Goal: Register for event/course

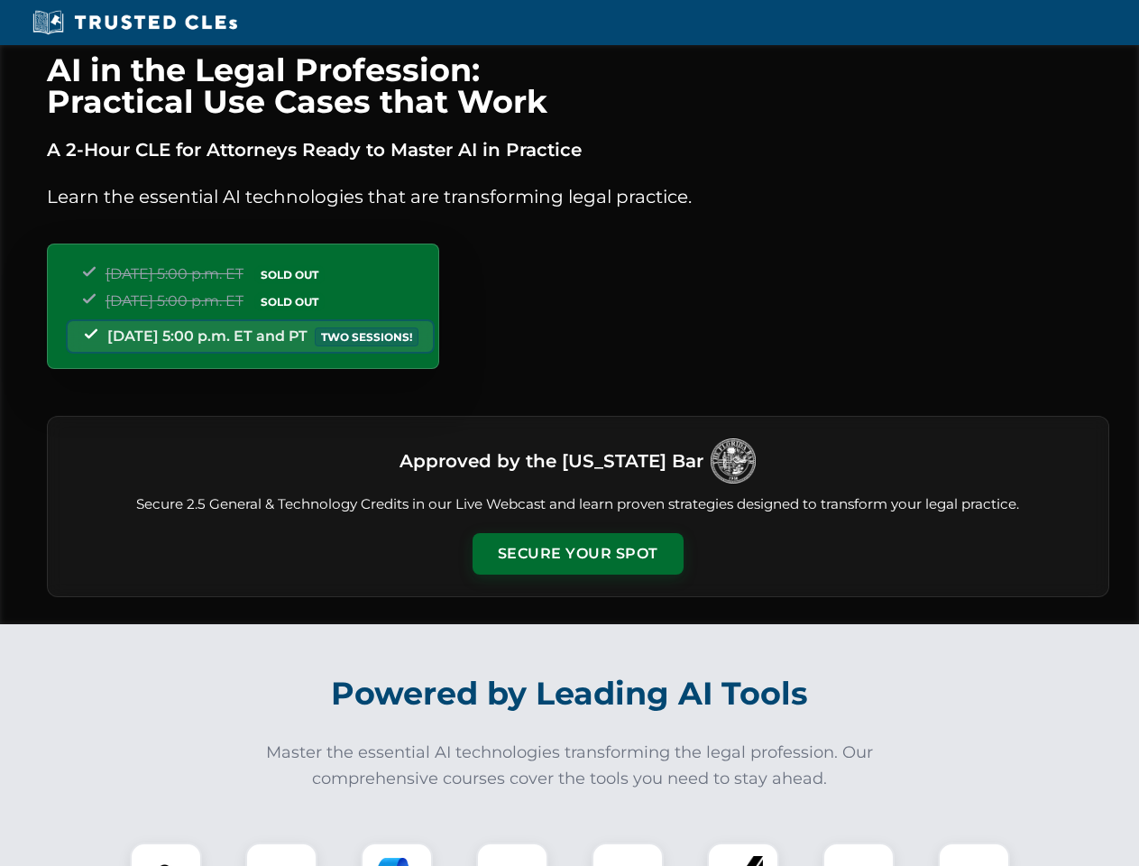
click at [577, 554] on button "Secure Your Spot" at bounding box center [577, 553] width 211 height 41
click at [166, 854] on img at bounding box center [166, 878] width 52 height 52
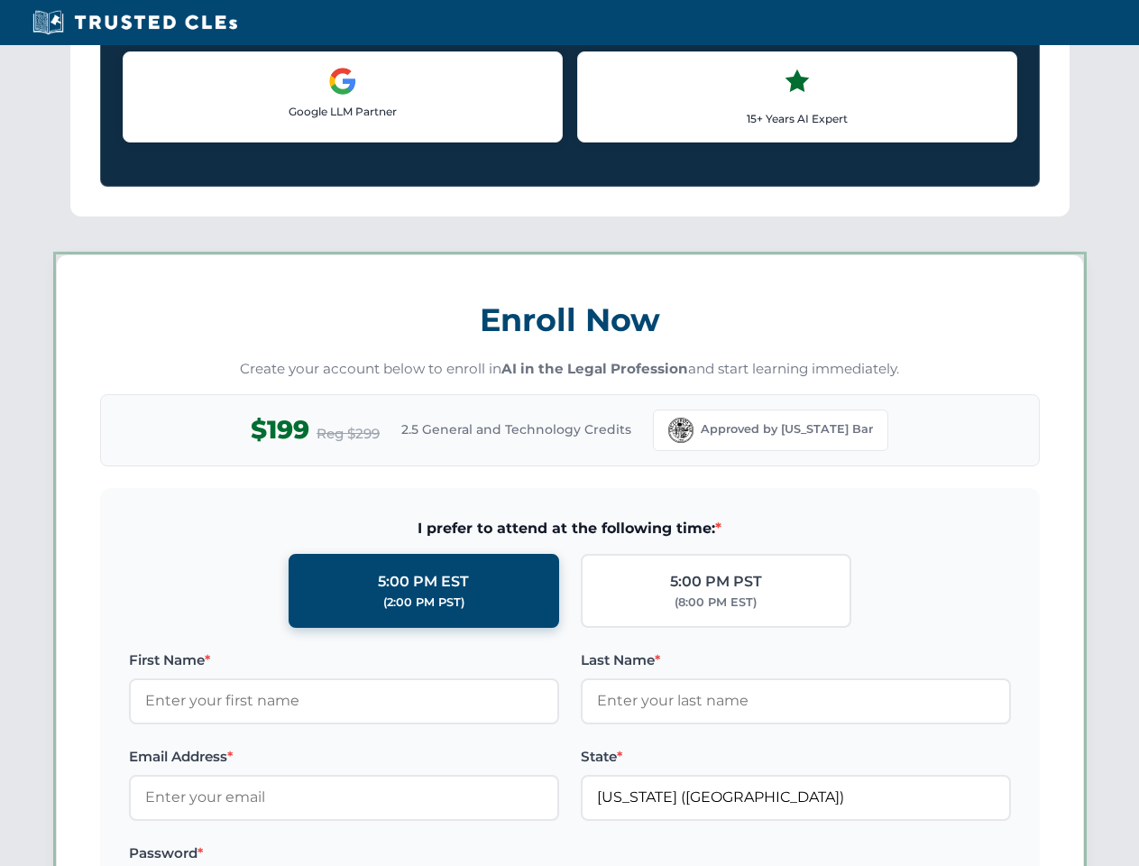
click at [397, 854] on label "Password *" at bounding box center [344, 853] width 430 height 22
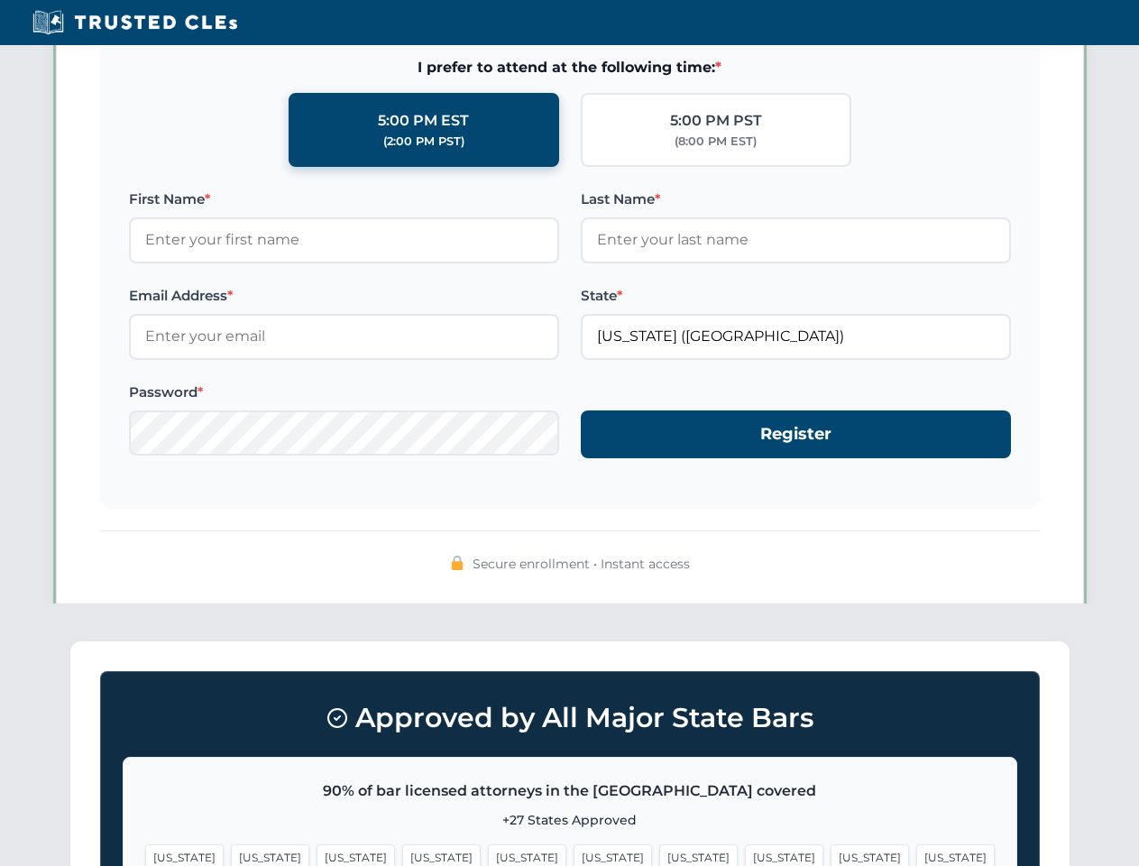
click at [830, 854] on span "[US_STATE]" at bounding box center [869, 857] width 78 height 26
